Goal: Transaction & Acquisition: Purchase product/service

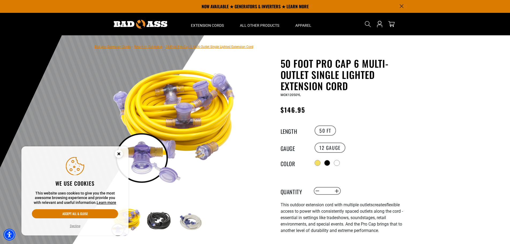
click at [116, 155] on circle "Close this option" at bounding box center [119, 154] width 8 height 8
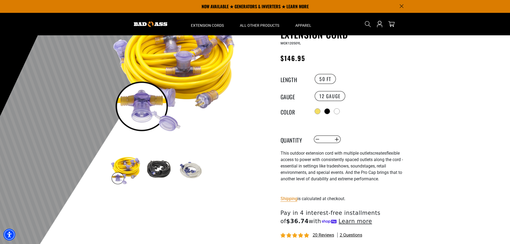
scroll to position [27, 0]
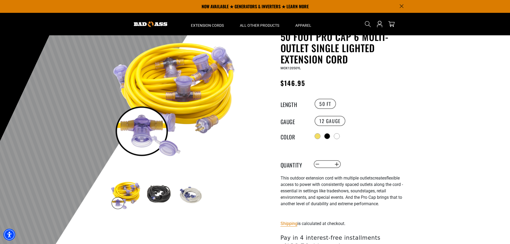
click at [129, 191] on img at bounding box center [125, 194] width 31 height 31
click at [161, 193] on img at bounding box center [158, 194] width 31 height 31
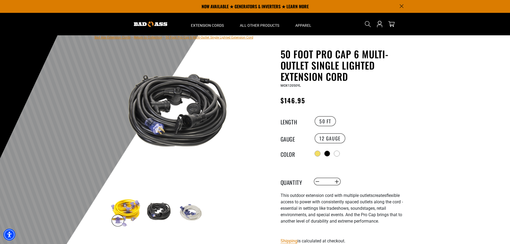
scroll to position [0, 0]
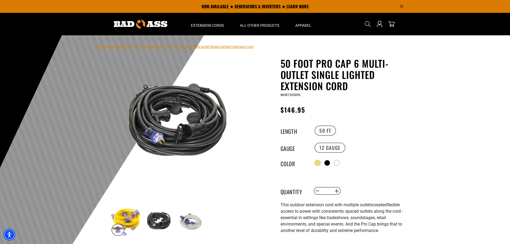
click at [193, 218] on img at bounding box center [190, 221] width 31 height 31
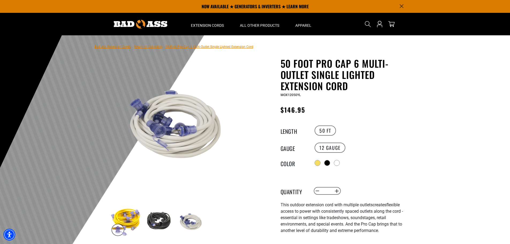
click at [156, 219] on img at bounding box center [158, 221] width 31 height 31
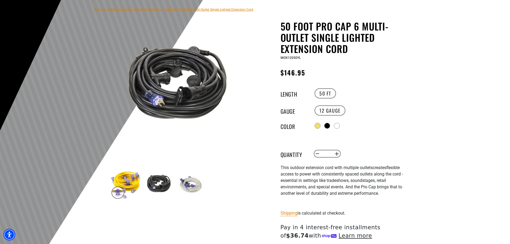
scroll to position [54, 0]
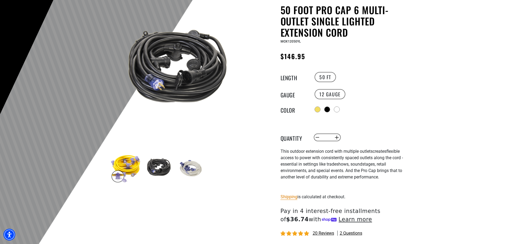
click at [132, 169] on img at bounding box center [125, 168] width 31 height 31
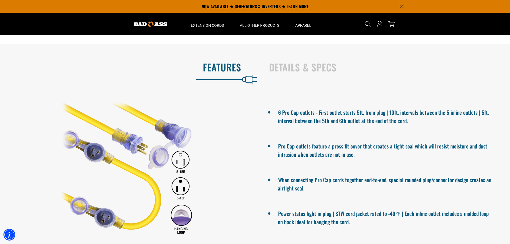
scroll to position [268, 0]
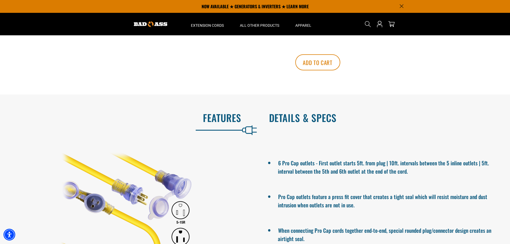
click at [295, 120] on h2 "Details & Specs" at bounding box center [384, 117] width 230 height 11
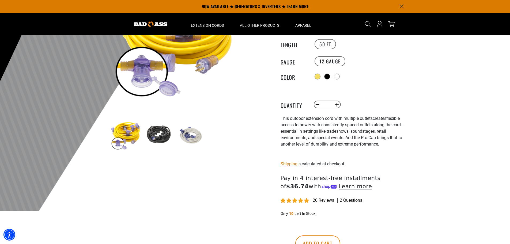
scroll to position [80, 0]
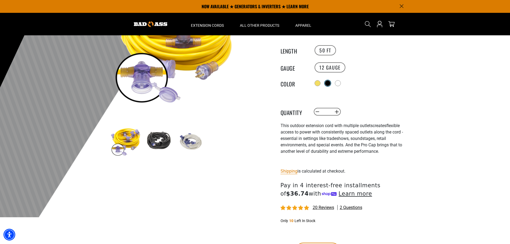
click at [329, 83] on div at bounding box center [327, 83] width 5 height 5
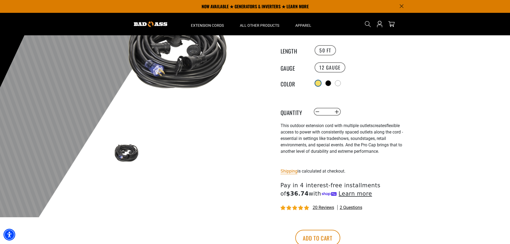
click at [319, 82] on div at bounding box center [317, 83] width 5 height 5
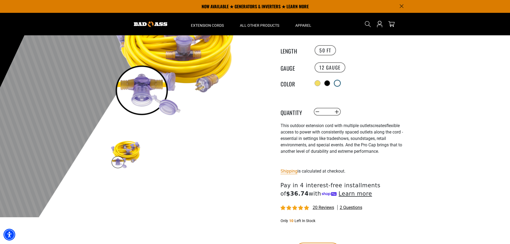
click at [340, 83] on div at bounding box center [336, 83] width 5 height 5
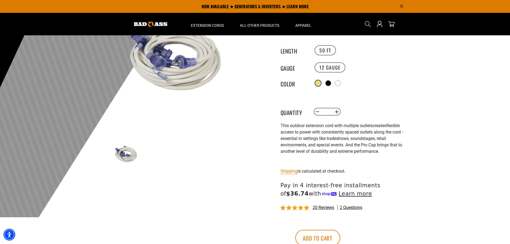
click at [318, 83] on div at bounding box center [317, 83] width 5 height 5
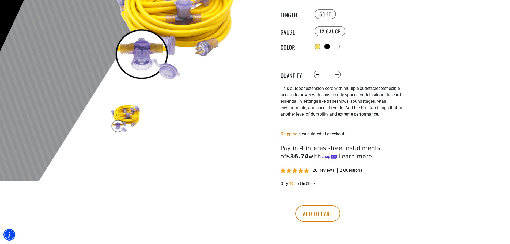
scroll to position [134, 0]
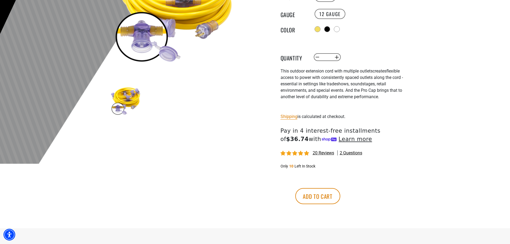
click at [325, 153] on span "20 reviews" at bounding box center [323, 152] width 21 height 5
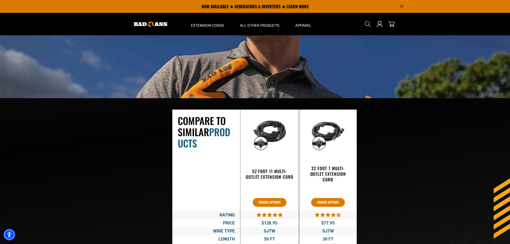
scroll to position [791, 0]
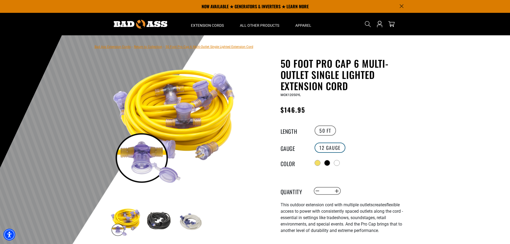
click at [332, 146] on label "12 GAUGE" at bounding box center [329, 148] width 31 height 10
click at [326, 132] on label "50 FT" at bounding box center [324, 131] width 21 height 10
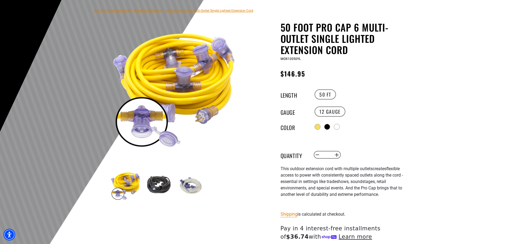
scroll to position [107, 0]
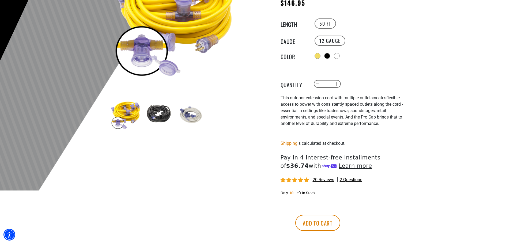
click at [353, 180] on span "2 questions" at bounding box center [351, 180] width 22 height 6
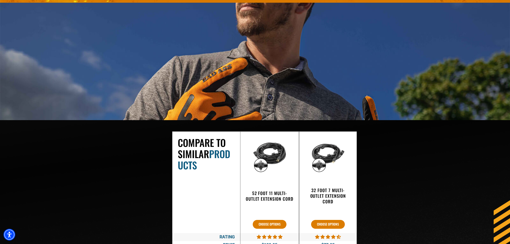
scroll to position [1117, 0]
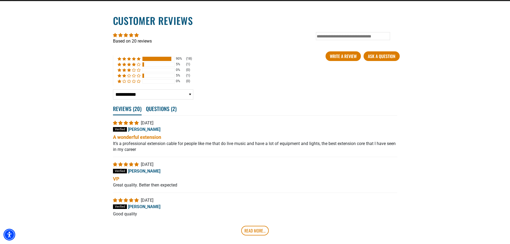
click at [164, 108] on span "Questions ( 2 )" at bounding box center [161, 109] width 31 height 12
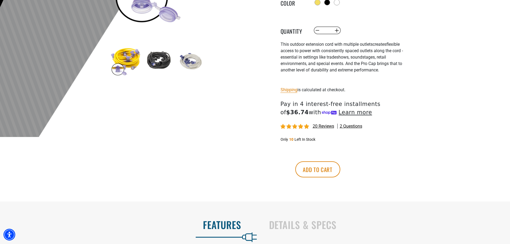
scroll to position [0, 0]
click at [340, 168] on button "Add to cart" at bounding box center [317, 169] width 45 height 16
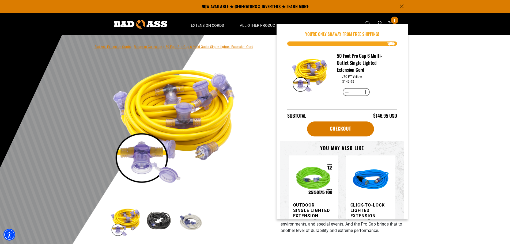
click at [458, 111] on div at bounding box center [255, 166] width 510 height 262
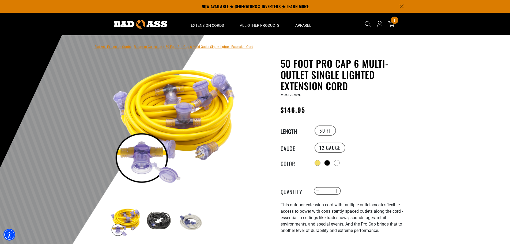
click at [155, 47] on link "Return to Collection" at bounding box center [148, 47] width 28 height 4
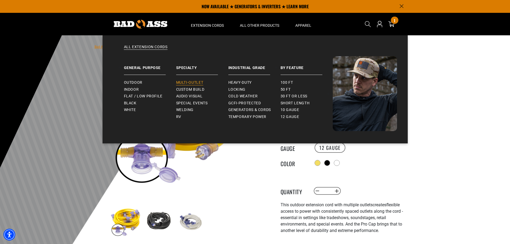
click at [196, 83] on span "Multi-Outlet" at bounding box center [189, 82] width 27 height 5
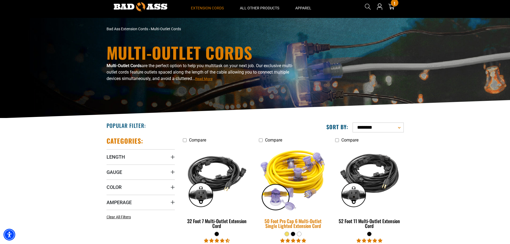
scroll to position [27, 0]
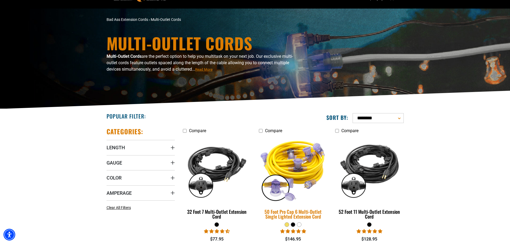
click at [296, 211] on div "50 Foot Pro Cap 6 Multi-Outlet Single Lighted Extension Cord" at bounding box center [293, 214] width 68 height 10
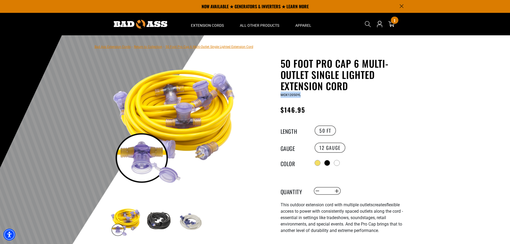
drag, startPoint x: 299, startPoint y: 94, endPoint x: 284, endPoint y: 96, distance: 15.3
click at [280, 96] on div "50 Foot Pro Cap 6 Multi-Outlet Single Lighted Extension Cord 50 Foot Pro Cap 6 …" at bounding box center [335, 210] width 153 height 304
copy span "MOX12050YL"
click at [367, 25] on icon "Search" at bounding box center [367, 24] width 7 height 7
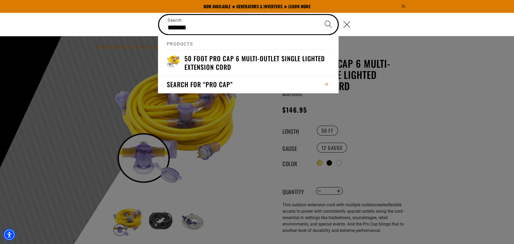
type input "*******"
click at [319, 15] on button "Search" at bounding box center [328, 24] width 19 height 19
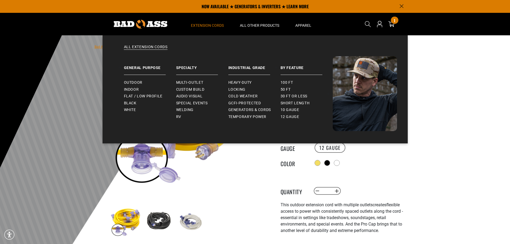
click at [210, 19] on summary "Extension Cords" at bounding box center [207, 24] width 49 height 22
click at [210, 24] on span "Extension Cords" at bounding box center [207, 25] width 33 height 5
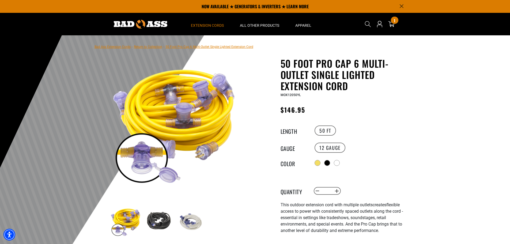
click at [210, 24] on span "Extension Cords" at bounding box center [207, 25] width 33 height 5
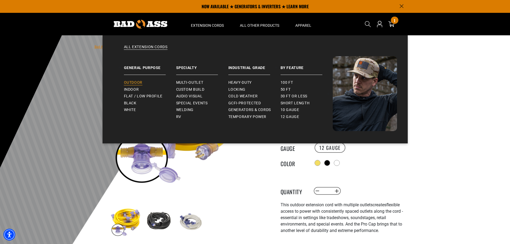
click at [138, 82] on span "Outdoor" at bounding box center [133, 82] width 18 height 5
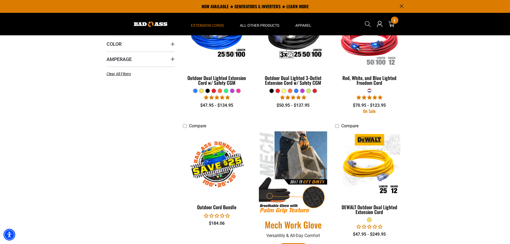
scroll to position [54, 0]
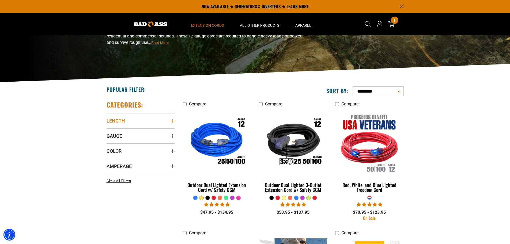
click at [172, 121] on icon "Length" at bounding box center [172, 121] width 4 height 4
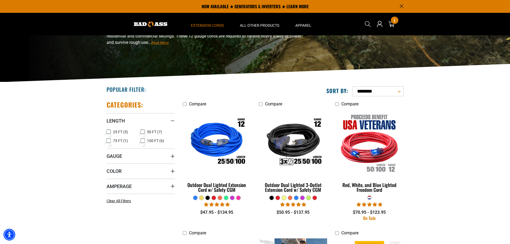
click at [109, 132] on icon at bounding box center [109, 131] width 4 height 7
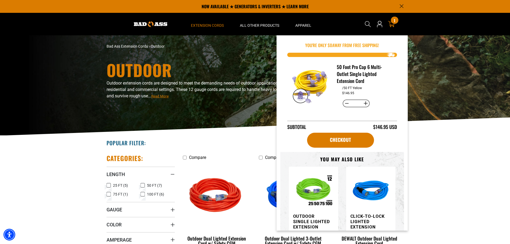
click at [394, 25] on icon at bounding box center [391, 24] width 7 height 7
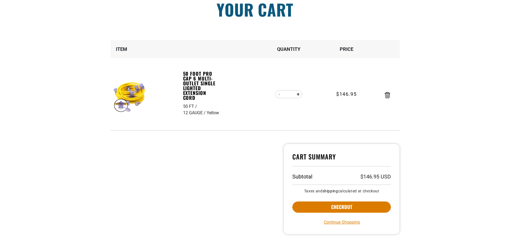
scroll to position [54, 0]
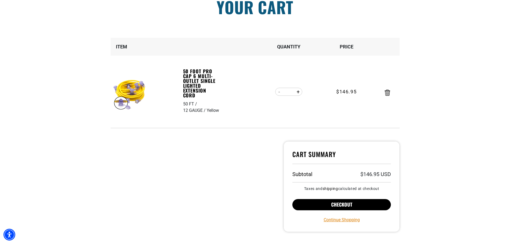
click at [356, 204] on button "Checkout" at bounding box center [341, 204] width 99 height 11
